Goal: Find specific page/section: Find specific page/section

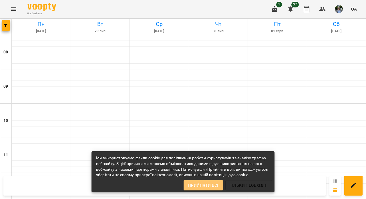
click at [217, 182] on span "Прийняти всі" at bounding box center [203, 185] width 30 height 7
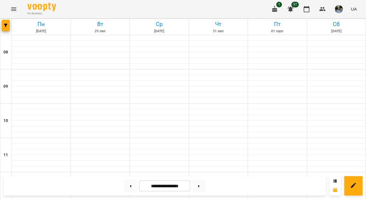
click at [12, 10] on icon "Menu" at bounding box center [13, 9] width 7 height 7
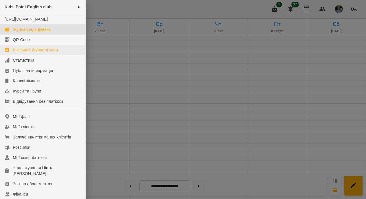
click at [35, 53] on div "Шкільний Журнал(Beta)" at bounding box center [35, 50] width 45 height 6
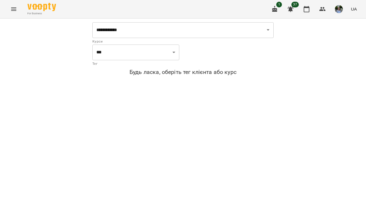
click at [13, 11] on icon "Menu" at bounding box center [13, 9] width 7 height 7
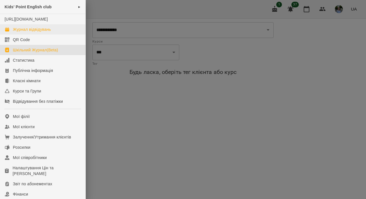
click at [20, 32] on div "Журнал відвідувань" at bounding box center [32, 30] width 38 height 6
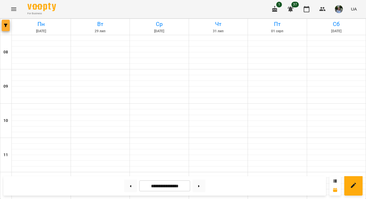
click at [5, 25] on icon "button" at bounding box center [5, 25] width 3 height 3
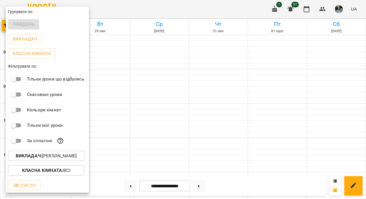
click at [49, 158] on p "Викладач : [PERSON_NAME]" at bounding box center [46, 156] width 61 height 7
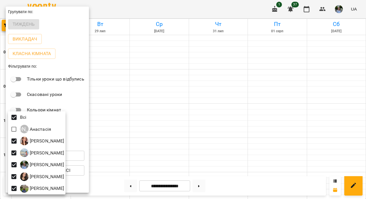
click at [163, 125] on div at bounding box center [183, 99] width 366 height 199
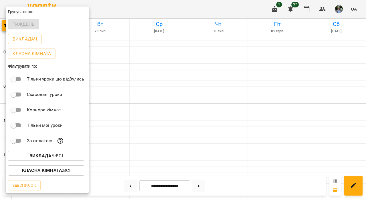
click at [163, 125] on div at bounding box center [183, 99] width 366 height 199
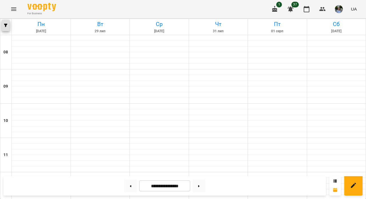
click at [5, 27] on button "button" at bounding box center [6, 25] width 8 height 11
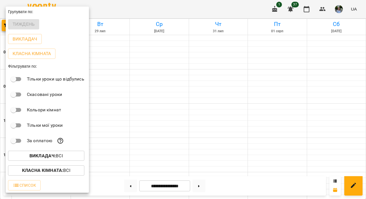
click at [45, 151] on div "Викладач : Всі" at bounding box center [47, 156] width 83 height 15
click at [201, 188] on div at bounding box center [183, 99] width 366 height 199
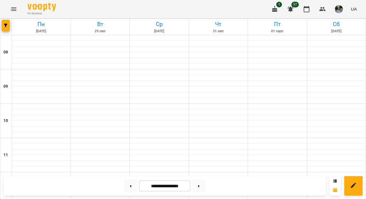
click at [201, 188] on button at bounding box center [198, 186] width 13 height 13
click at [199, 188] on button at bounding box center [198, 186] width 13 height 13
type input "**********"
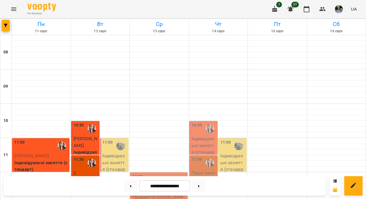
scroll to position [230, 0]
